Goal: Communication & Community: Participate in discussion

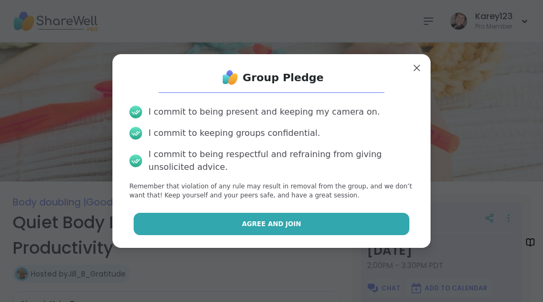
scroll to position [124, 0]
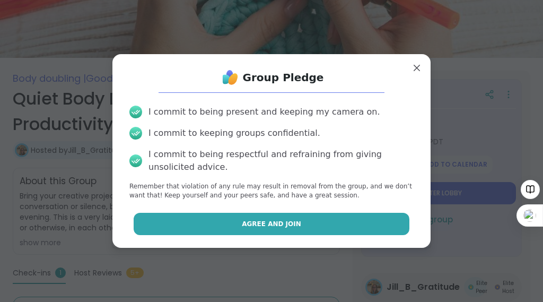
click at [336, 235] on button "Agree and Join" at bounding box center [272, 224] width 276 height 22
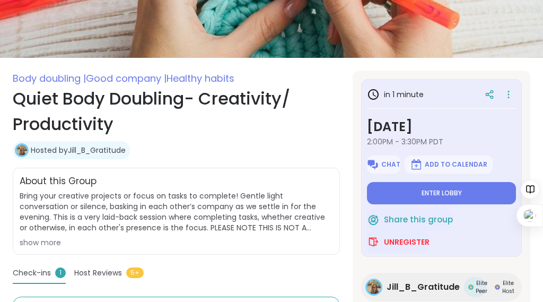
type textarea "*"
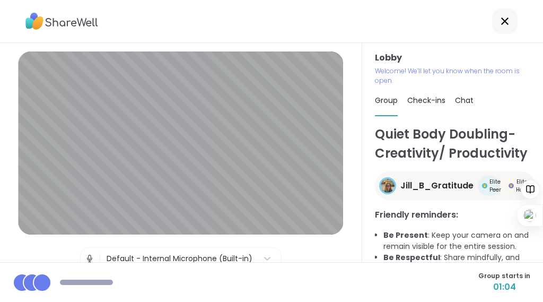
scroll to position [37, 0]
click at [370, 274] on div "You and Manda4444 are here. Group starts in 01:00" at bounding box center [271, 282] width 543 height 40
click at [354, 22] on div at bounding box center [271, 21] width 543 height 43
click at [370, 262] on div "You and Manda4444 are here. Group starts in 00:54" at bounding box center [271, 282] width 543 height 40
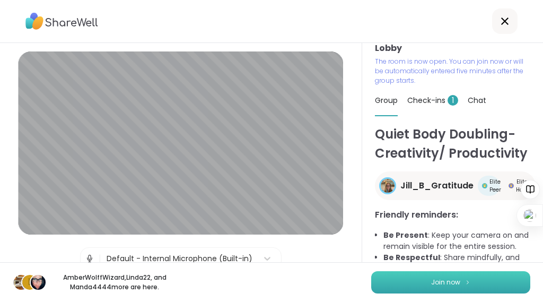
click at [404, 282] on button "Join now" at bounding box center [450, 282] width 159 height 22
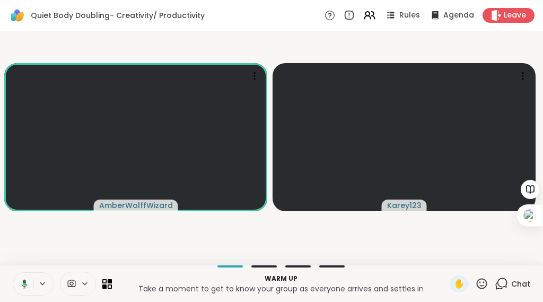
click at [306, 45] on video-player-container "AmberWolffWizard Karey123" at bounding box center [271, 148] width 531 height 225
click at [293, 46] on video-player-container "AmberWolffWizard Karey123" at bounding box center [271, 148] width 531 height 225
click at [400, 238] on video-player-container "AmberWolffWizard Karey123" at bounding box center [271, 148] width 531 height 225
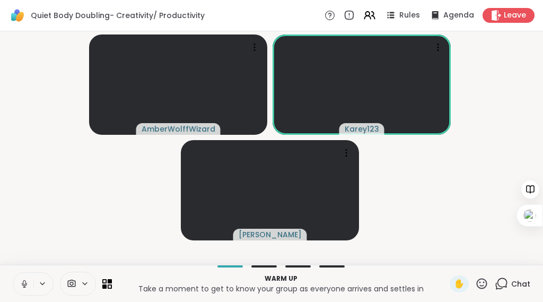
click at [414, 193] on video-player-container "AmberWolffWizard Karey123 [PERSON_NAME]" at bounding box center [271, 148] width 531 height 225
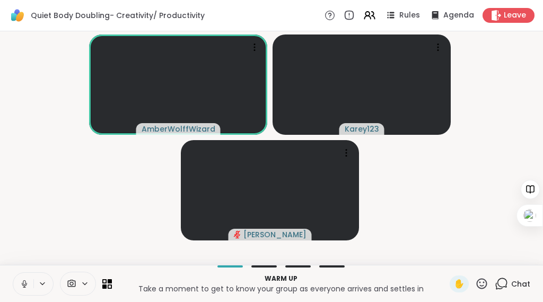
click at [436, 202] on video-player-container "AmberWolffWizard Karey123 [PERSON_NAME]" at bounding box center [271, 148] width 531 height 225
click at [432, 191] on video-player-container "AmberWolffWizard Karey123 [PERSON_NAME]" at bounding box center [271, 148] width 531 height 225
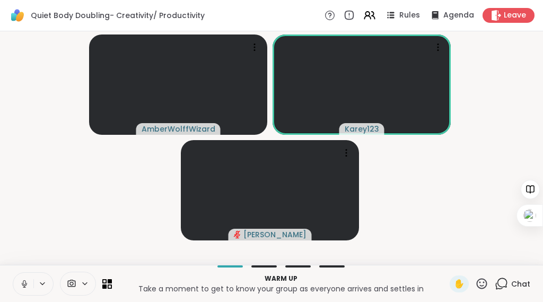
click at [396, 178] on video-player-container "AmberWolffWizard Karey123 [PERSON_NAME]" at bounding box center [271, 148] width 531 height 225
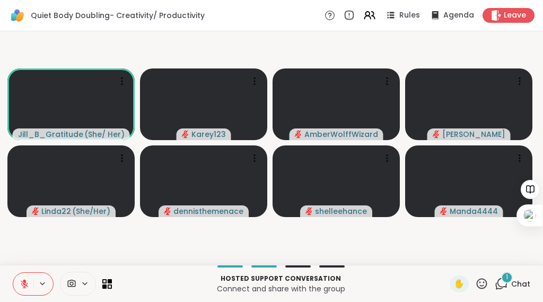
click at [496, 278] on icon at bounding box center [501, 283] width 13 height 13
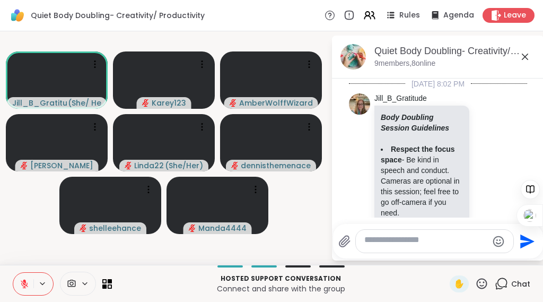
scroll to position [902, 0]
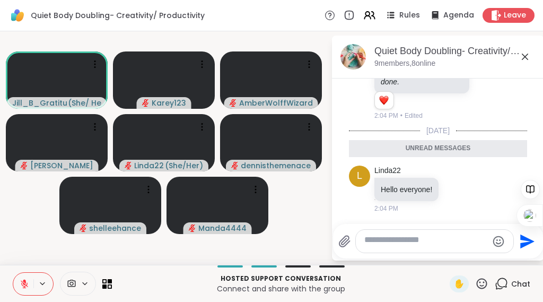
click at [373, 235] on textarea "Type your message" at bounding box center [427, 241] width 124 height 13
click at [369, 235] on textarea "**" at bounding box center [427, 241] width 124 height 13
drag, startPoint x: 415, startPoint y: 232, endPoint x: 396, endPoint y: 231, distance: 19.1
click at [396, 235] on textarea "********" at bounding box center [426, 241] width 115 height 13
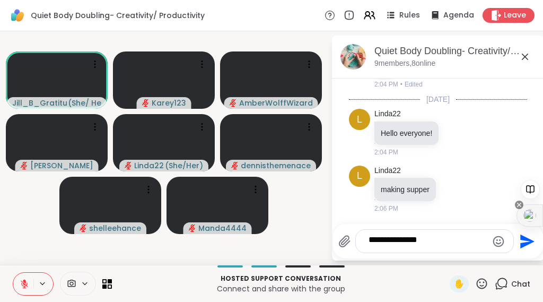
scroll to position [940, 0]
click at [528, 231] on div at bounding box center [530, 230] width 21 height 6
click at [337, 48] on div "Quiet Body Doubling- Creativity/ Productivity , [DATE] 9 members, 8 online" at bounding box center [438, 57] width 212 height 43
click at [337, 48] on div "Quiet Body Doubling- Creativity/ Productivity , [DATE] 8 members, 8 online" at bounding box center [438, 57] width 212 height 43
click at [368, 236] on div "**********" at bounding box center [435, 241] width 158 height 23
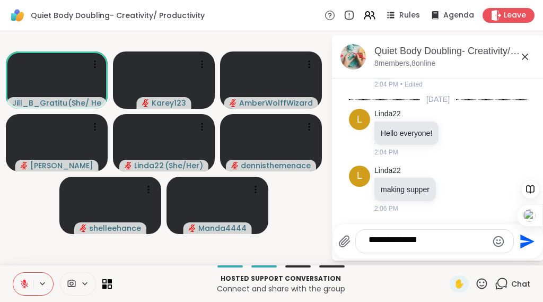
click at [349, 161] on li "L Linda22 making supper 2:06 PM" at bounding box center [438, 189] width 193 height 57
click at [454, 280] on span "✋" at bounding box center [459, 284] width 11 height 13
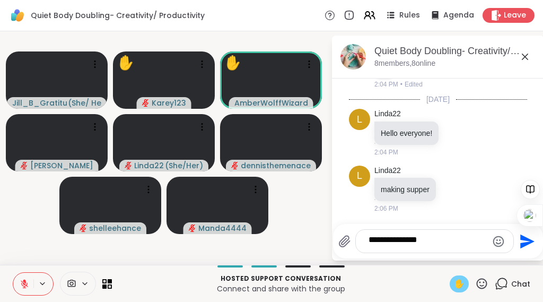
click at [369, 235] on textarea "**********" at bounding box center [426, 241] width 115 height 13
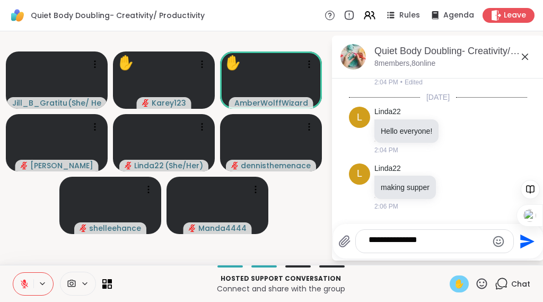
click at [368, 230] on div "**********" at bounding box center [435, 241] width 158 height 23
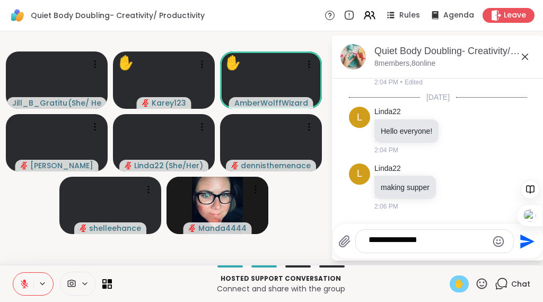
click at [189, 283] on p "Connect and share with the group" at bounding box center [280, 288] width 325 height 11
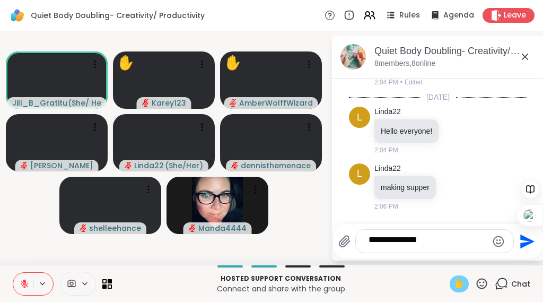
click at [174, 283] on p "Connect and share with the group" at bounding box center [280, 288] width 325 height 11
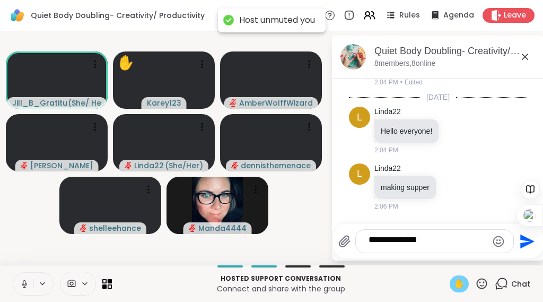
click at [29, 279] on icon at bounding box center [25, 284] width 10 height 10
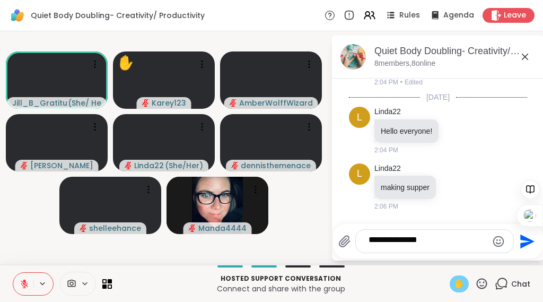
click at [27, 279] on icon at bounding box center [25, 284] width 10 height 10
click at [26, 279] on icon at bounding box center [24, 281] width 3 height 4
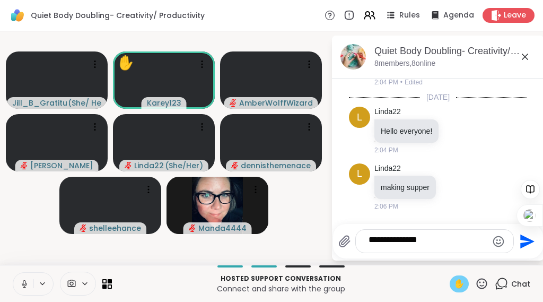
click at [325, 23] on div "Rules Agenda Leave" at bounding box center [430, 15] width 210 height 15
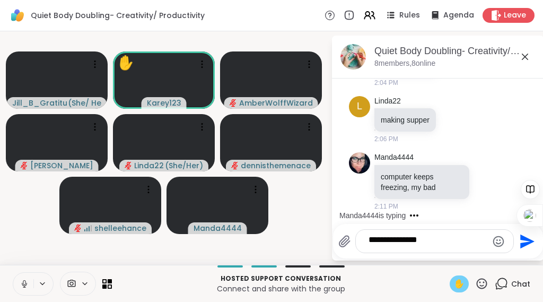
click at [284, 30] on div "Quiet Body Doubling- Creativity/ Productivity Rules Agenda Leave" at bounding box center [271, 15] width 543 height 31
click at [297, 31] on div "Quiet Body Doubling- Creativity/ Productivity Rules Agenda Leave" at bounding box center [271, 15] width 543 height 31
click at [449, 235] on textarea "**********" at bounding box center [426, 241] width 115 height 13
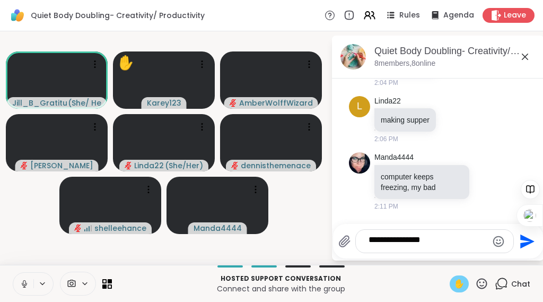
click at [460, 235] on textarea "**********" at bounding box center [426, 241] width 115 height 13
type textarea "**********"
click at [258, 9] on div "Quiet Body Doubling- Creativity/ Productivity Rules Agenda Leave" at bounding box center [271, 15] width 543 height 31
click at [450, 275] on div "✋" at bounding box center [459, 283] width 19 height 17
click at [413, 265] on div "Hosted support conversation Connect and share with the group ✋ Chat" at bounding box center [271, 283] width 543 height 37
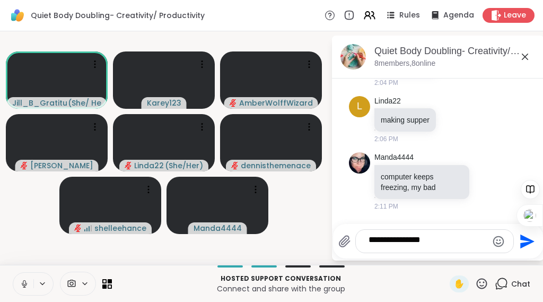
click at [475, 278] on icon at bounding box center [481, 283] width 13 height 13
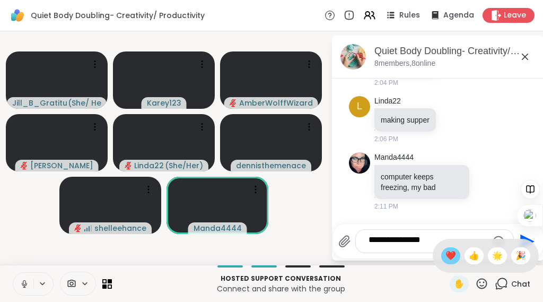
click at [446, 249] on span "❤️" at bounding box center [451, 255] width 11 height 13
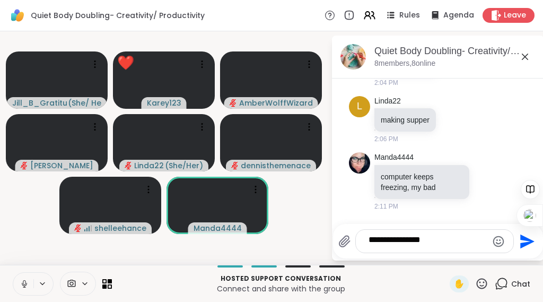
click at [529, 232] on div at bounding box center [530, 230] width 21 height 6
click at [319, 48] on video-player-container "Jill_B_Gratitude ( She/ Her ) Karey123 AmberWolffWizard Adrienne_QueenOfTheDawn…" at bounding box center [165, 148] width 318 height 225
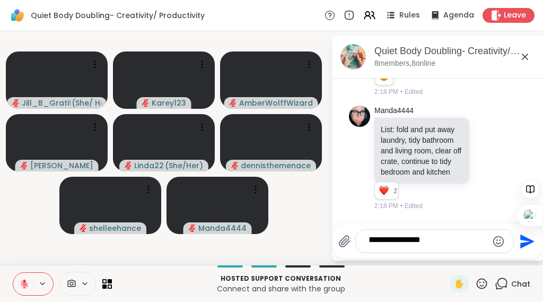
scroll to position [0, 0]
